Goal: Navigation & Orientation: Find specific page/section

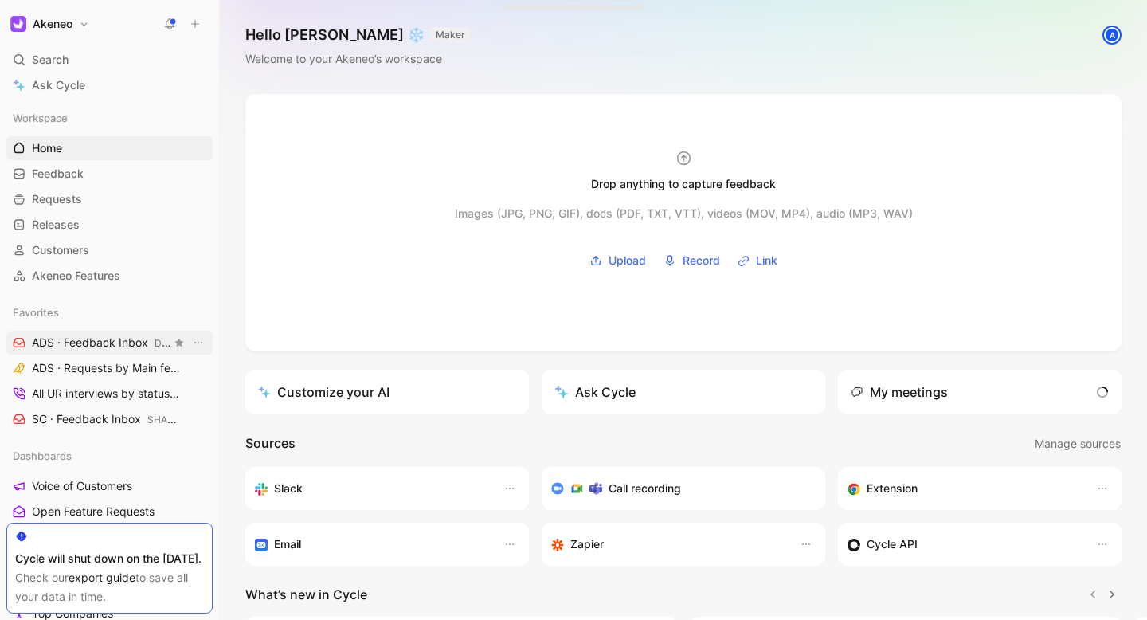
click at [91, 348] on span "ADS · Feedback Inbox DIGITAL SHOWROOM" at bounding box center [101, 343] width 139 height 17
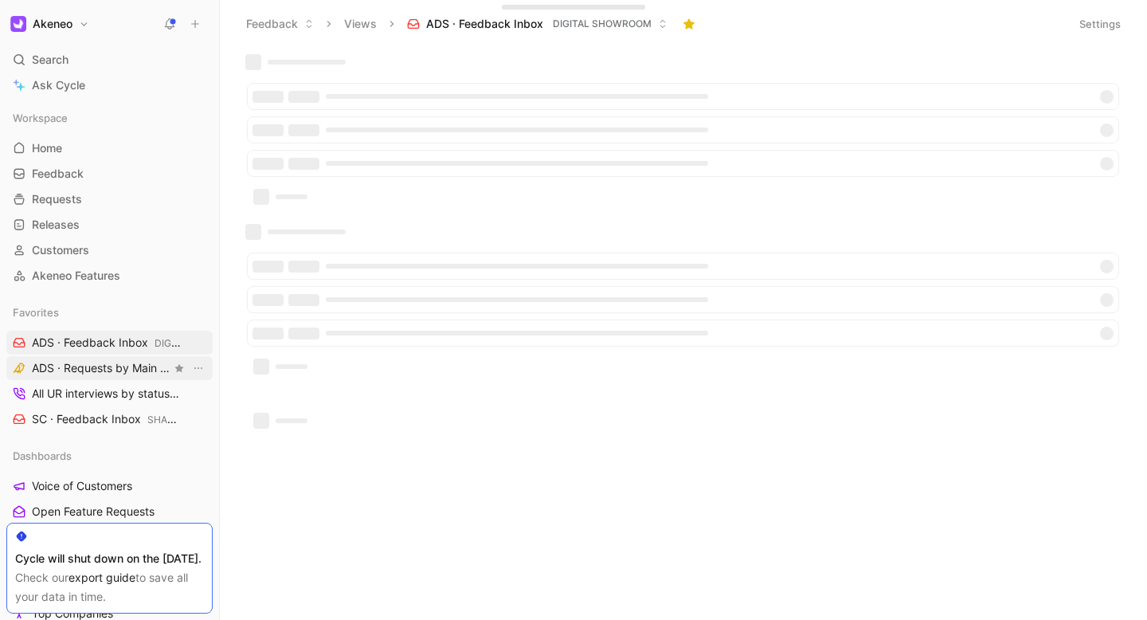
click at [84, 366] on span "ADS · Requests by Main feature DIGITAL SHOWROOM" at bounding box center [101, 368] width 139 height 17
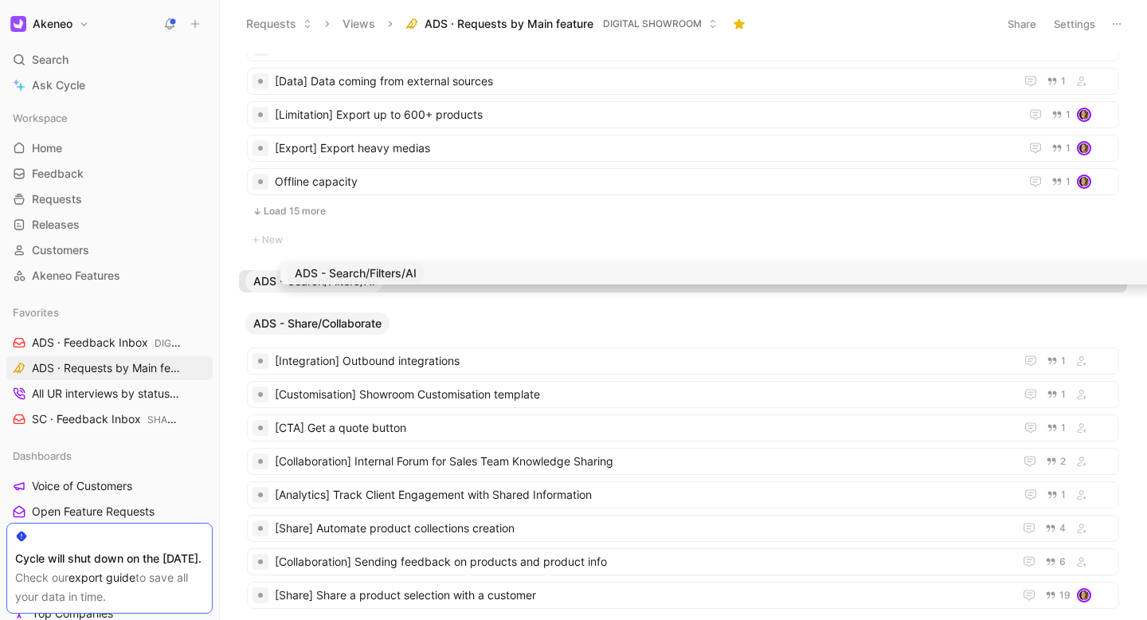
scroll to position [1229, 0]
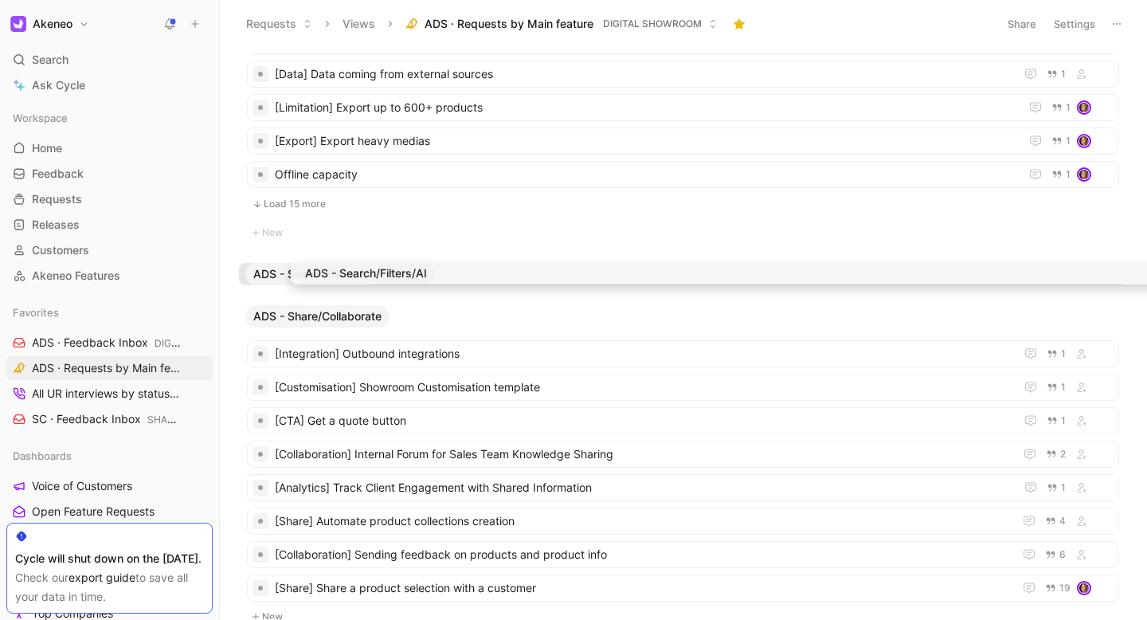
drag, startPoint x: 289, startPoint y: 275, endPoint x: 342, endPoint y: 274, distance: 52.6
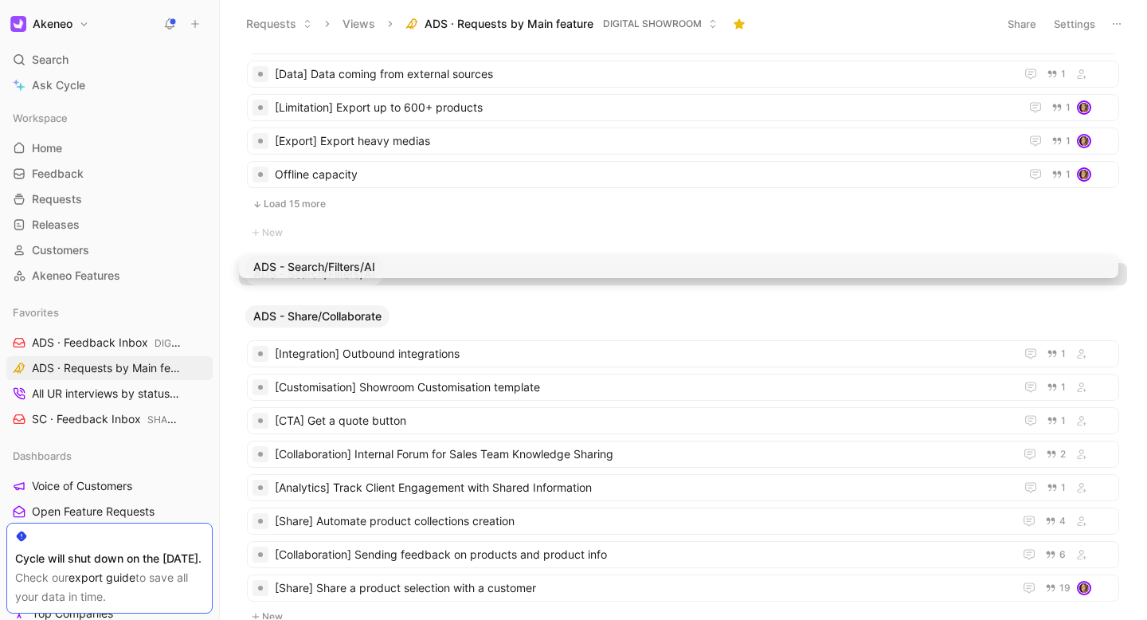
click at [341, 274] on div "ADS - Admin New ADS - Browse Load 15 more New ADS - Others [Integration] ERP 2 …" at bounding box center [683, 334] width 927 height 572
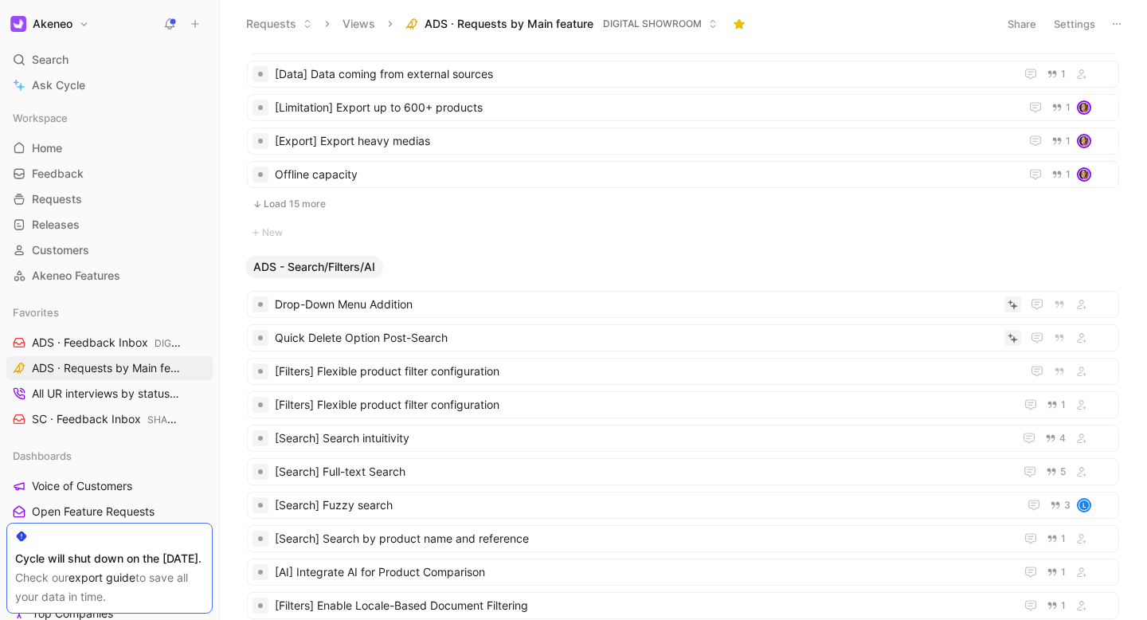
scroll to position [1236, 0]
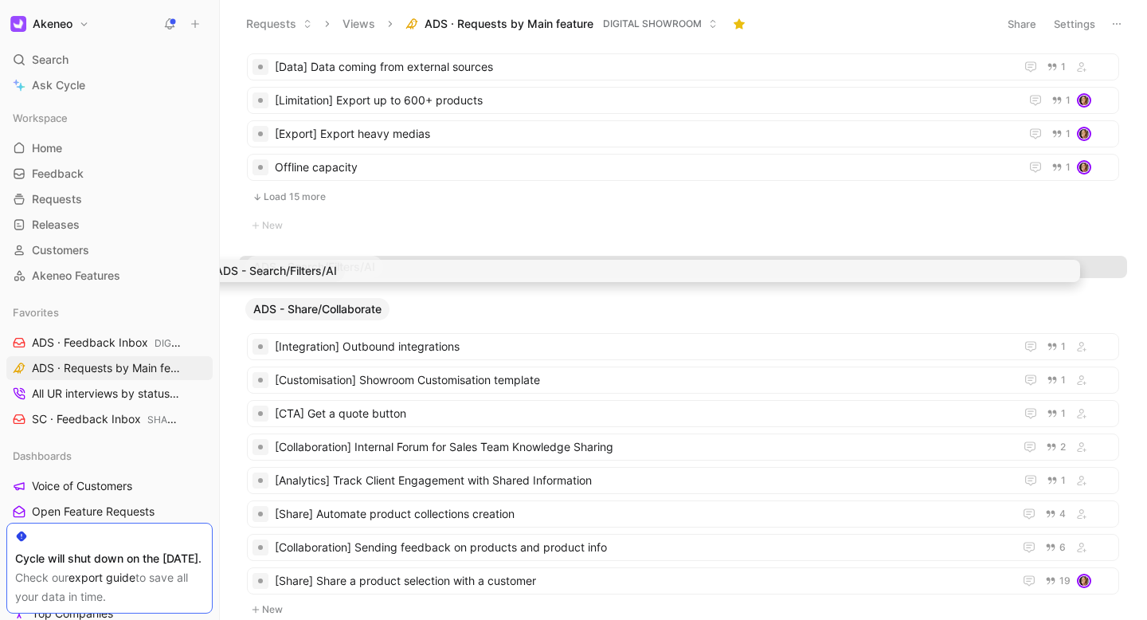
drag, startPoint x: 411, startPoint y: 264, endPoint x: 382, endPoint y: 268, distance: 29.0
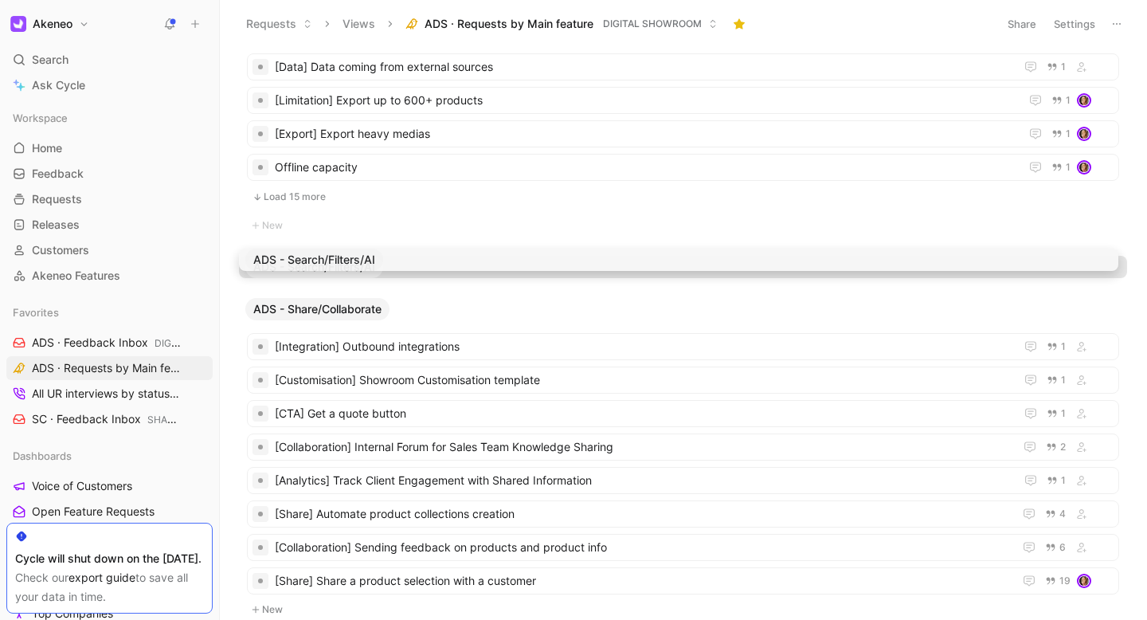
click at [382, 268] on div "ADS - Admin New ADS - Browse Load 15 more New ADS - Others [Integration] ERP 2 …" at bounding box center [683, 334] width 927 height 572
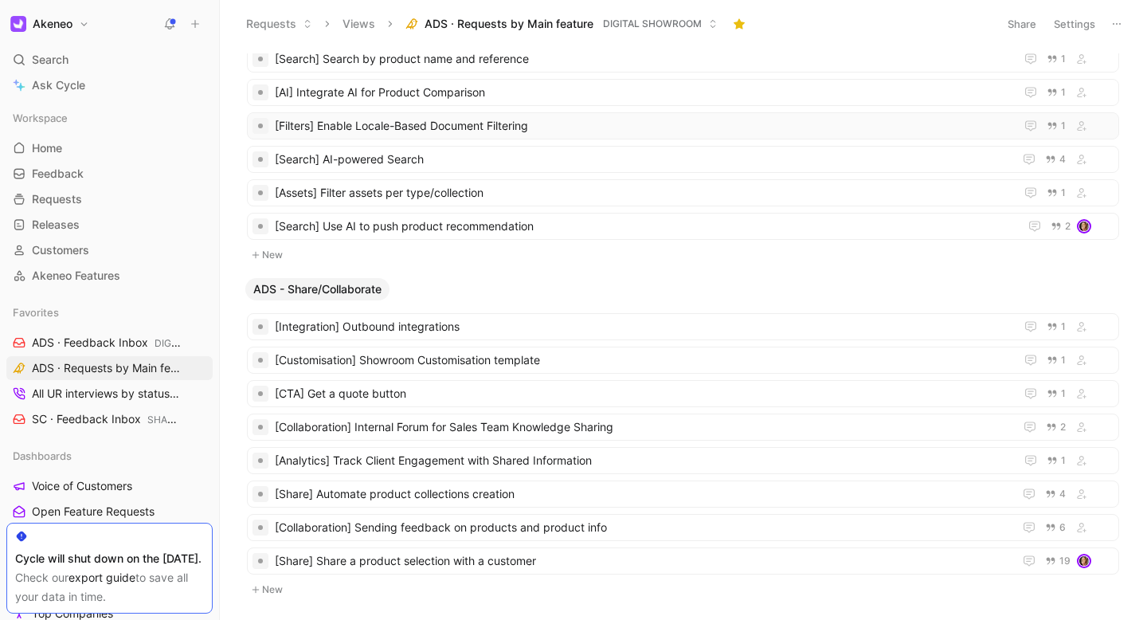
scroll to position [1801, 0]
